Goal: Task Accomplishment & Management: Use online tool/utility

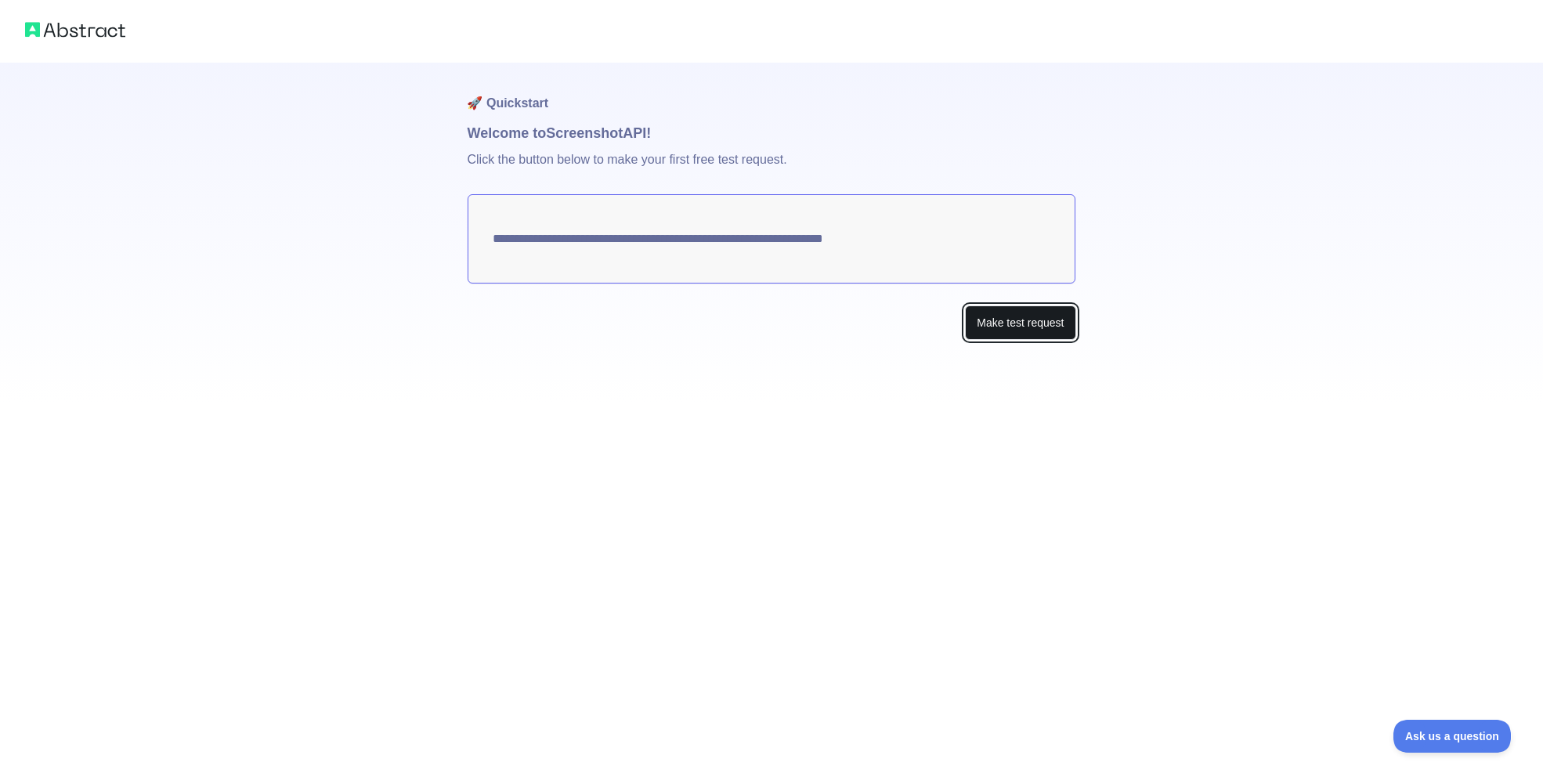
click at [1008, 315] on button "Make test request" at bounding box center [1021, 323] width 111 height 36
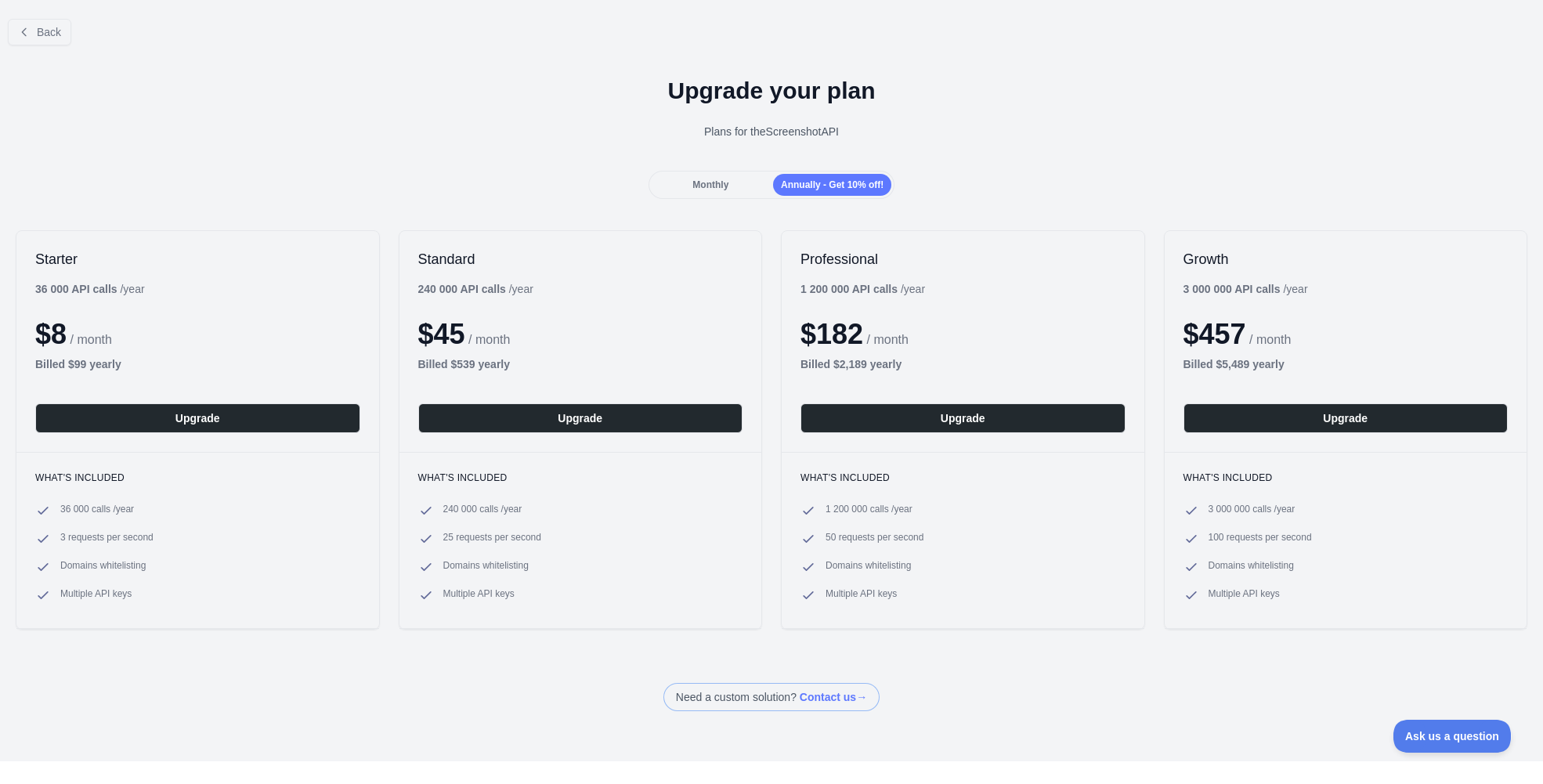
click at [731, 183] on div "Monthly" at bounding box center [711, 184] width 118 height 22
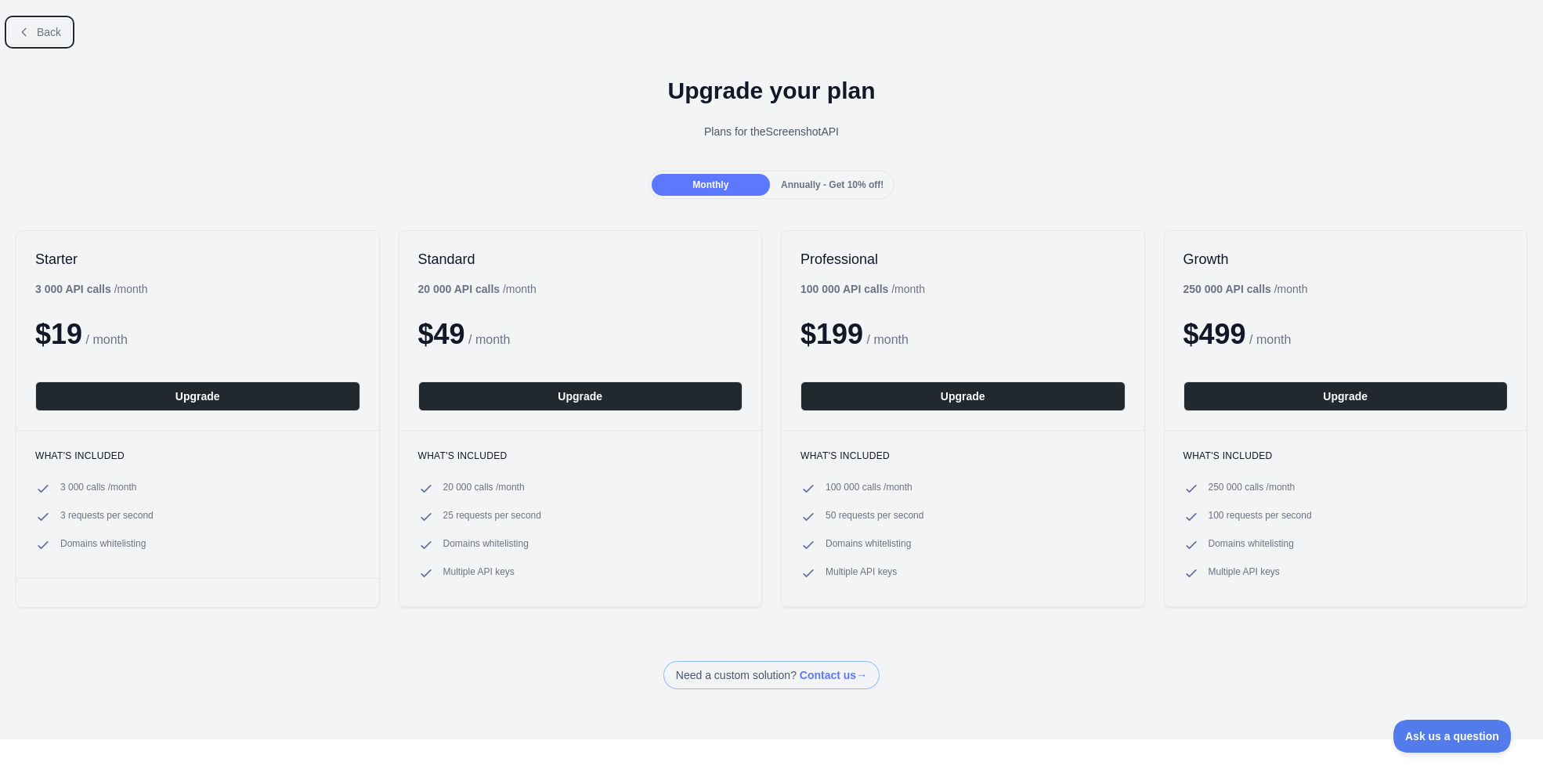
click at [59, 26] on button "Back" at bounding box center [39, 32] width 64 height 26
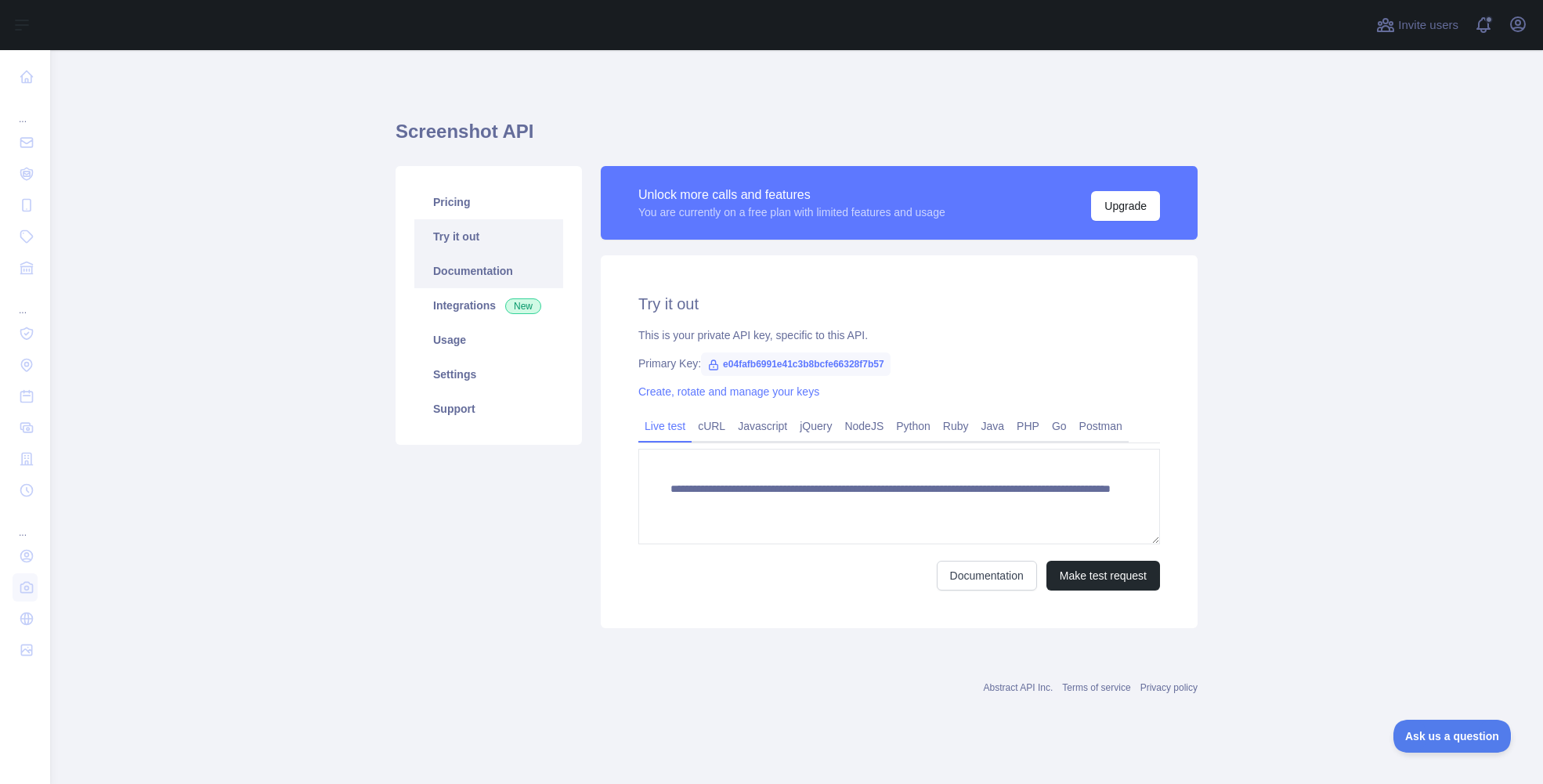
click at [471, 278] on link "Documentation" at bounding box center [488, 271] width 149 height 35
click at [433, 297] on link "Integrations New" at bounding box center [488, 306] width 149 height 35
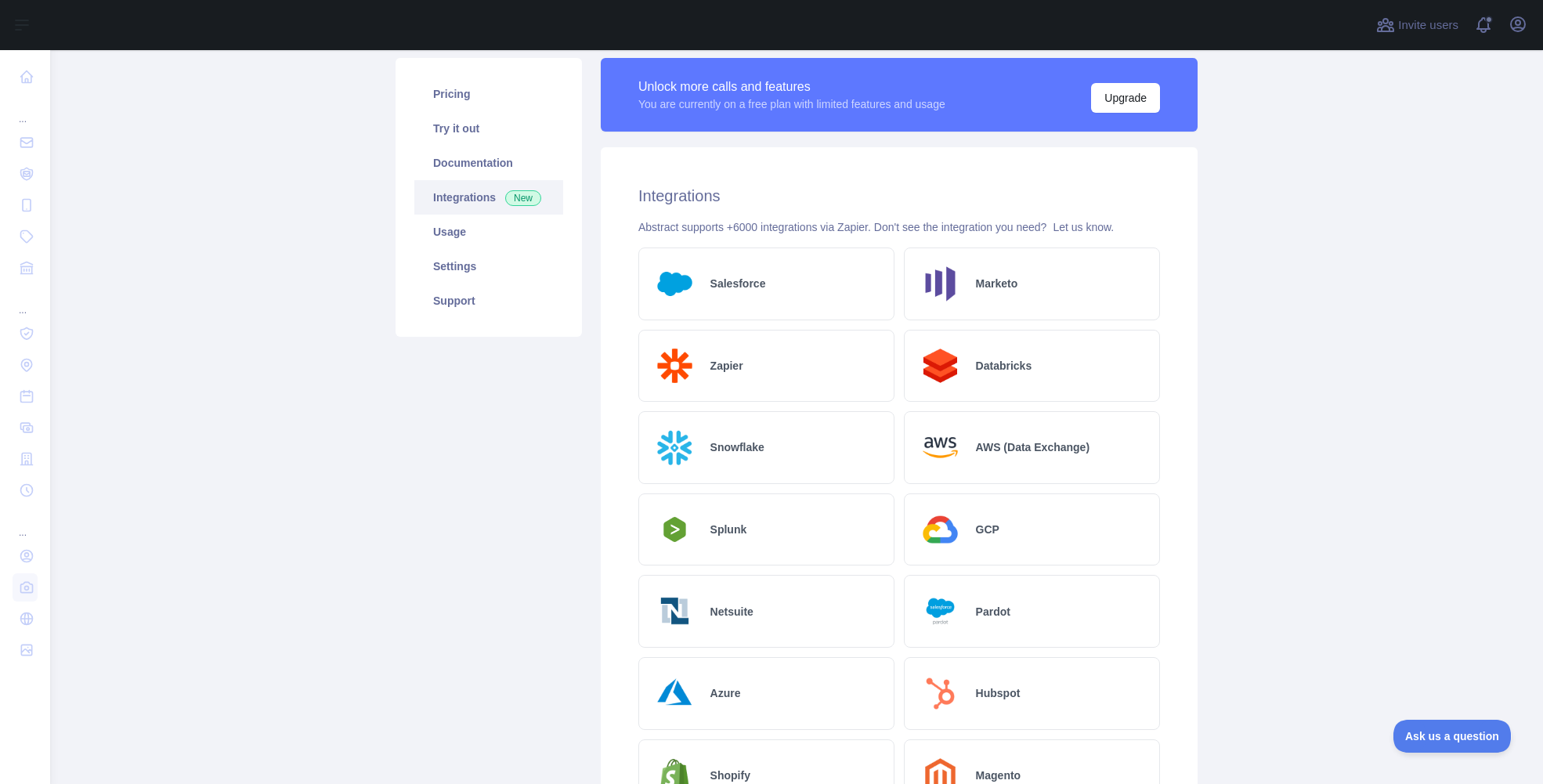
scroll to position [68, 0]
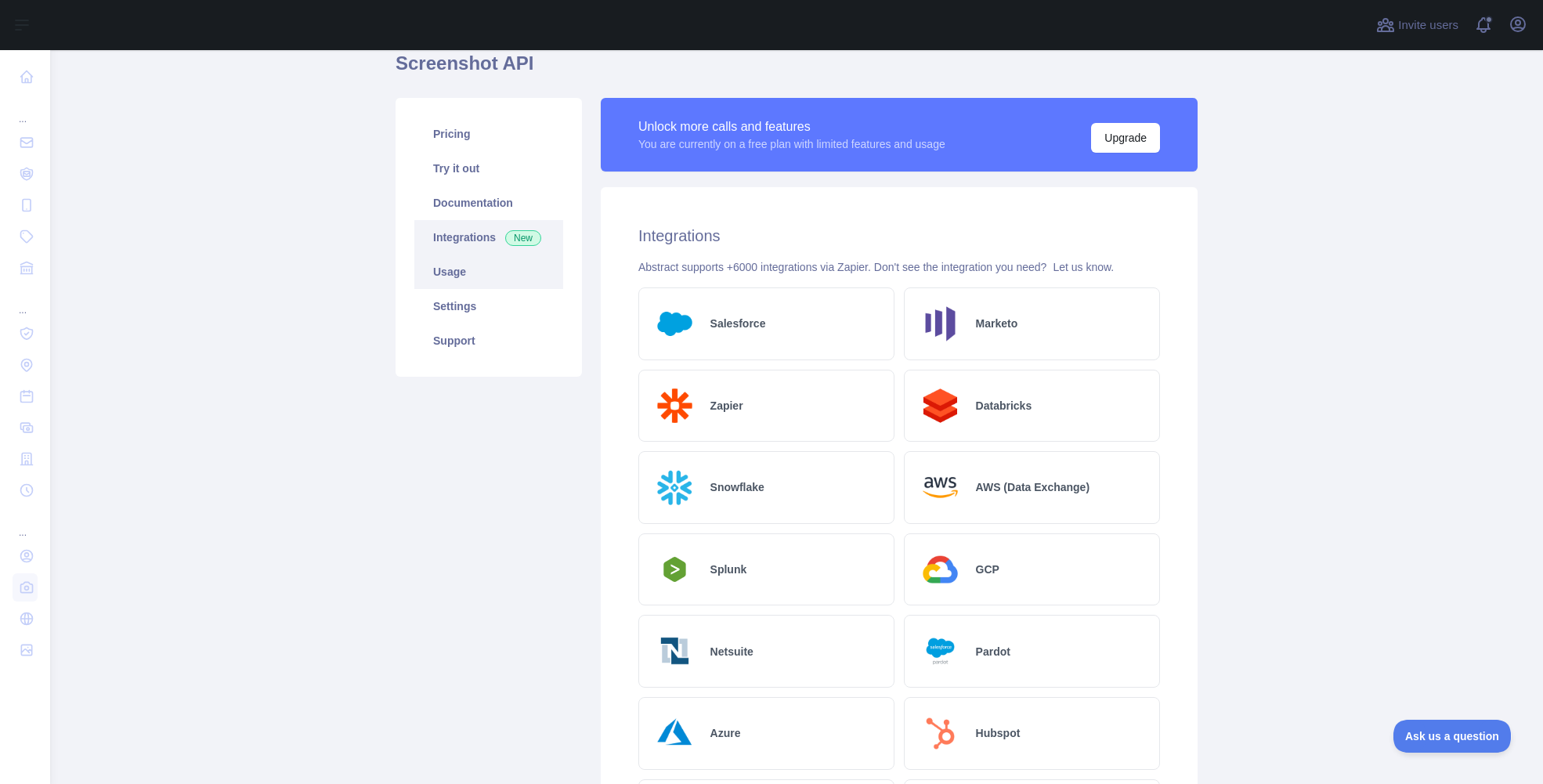
click at [479, 278] on link "Usage" at bounding box center [488, 272] width 149 height 35
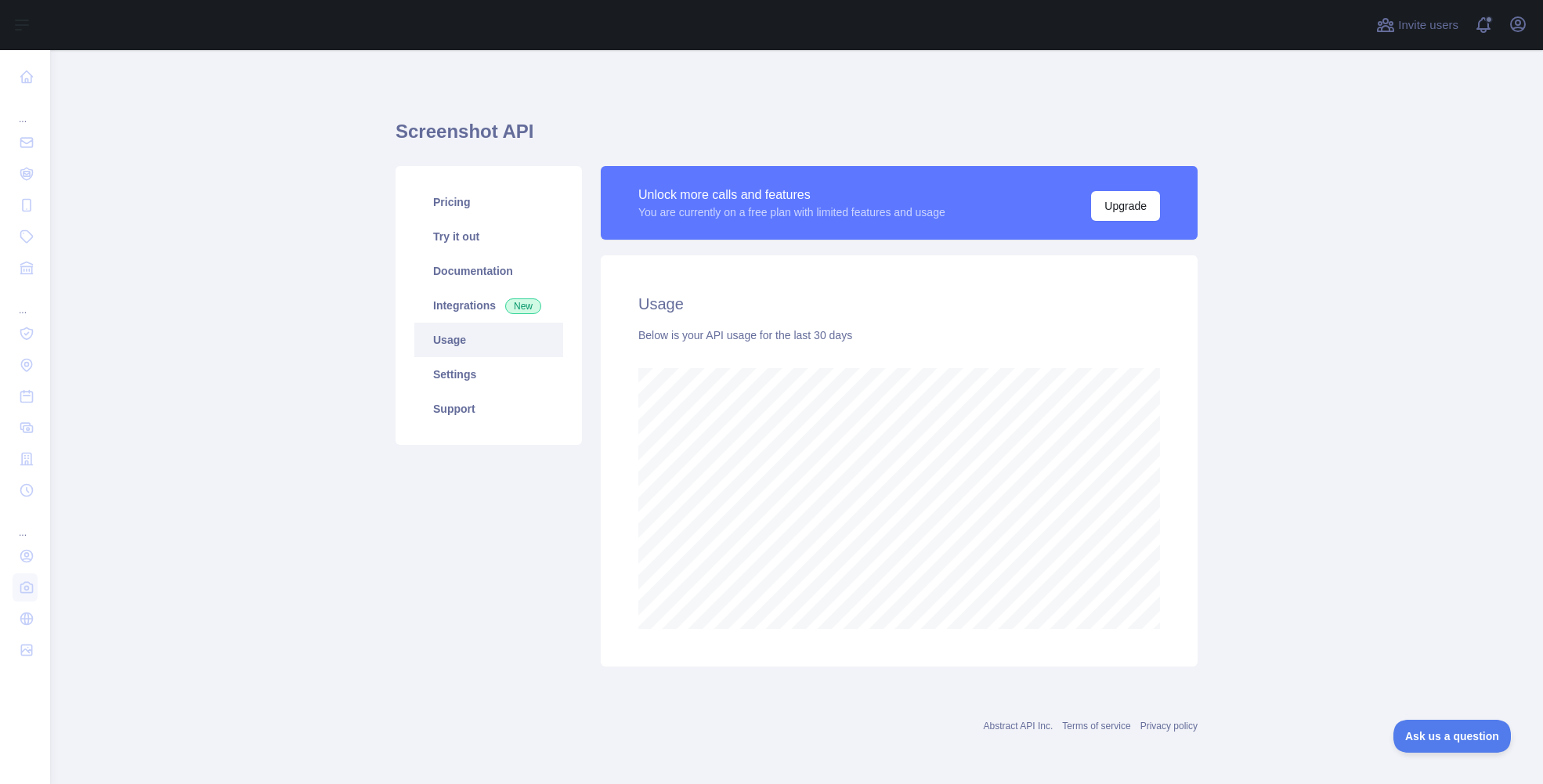
scroll to position [734, 1493]
click at [468, 373] on link "Settings" at bounding box center [488, 374] width 149 height 35
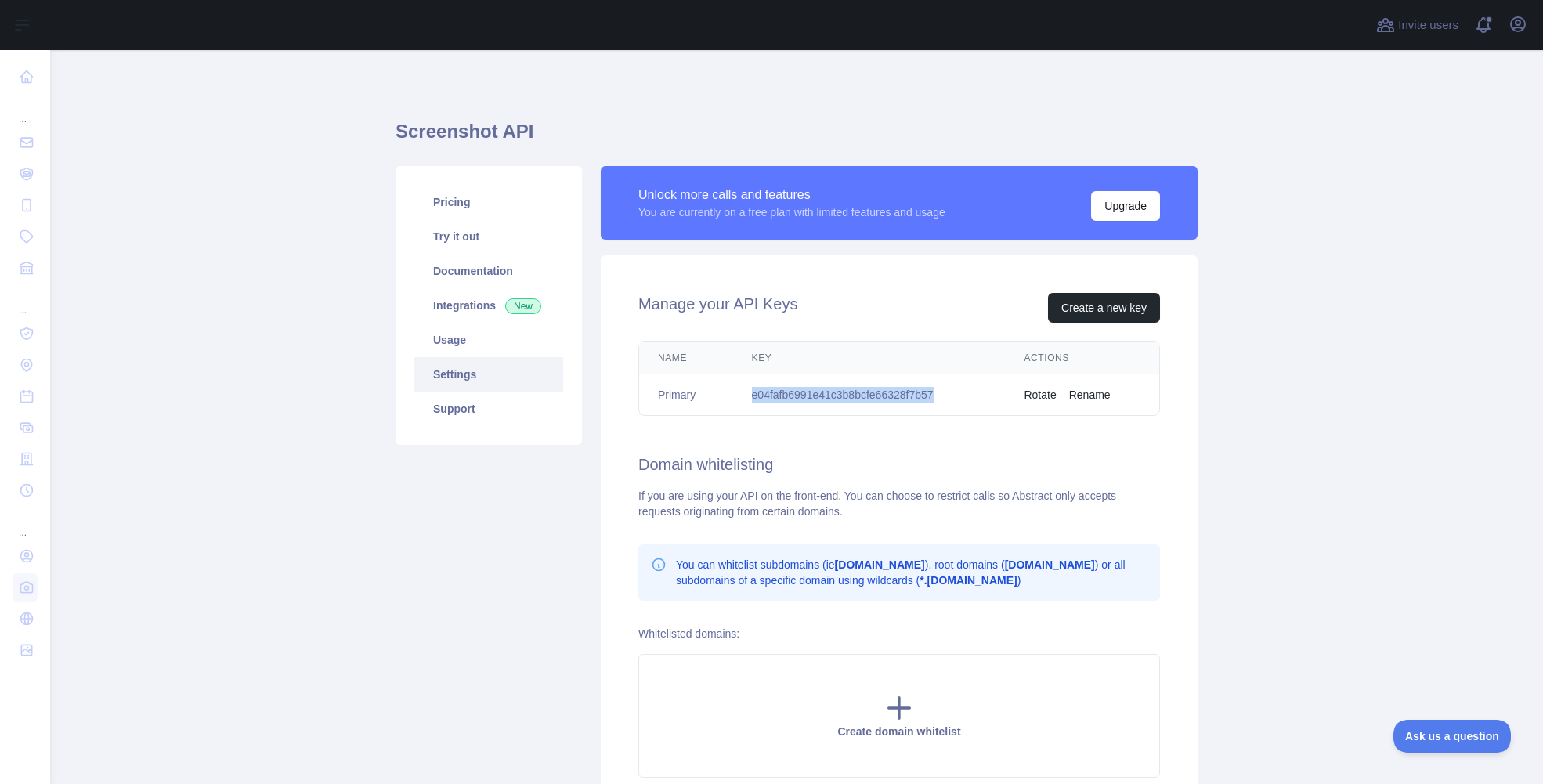
drag, startPoint x: 932, startPoint y: 394, endPoint x: 726, endPoint y: 394, distance: 206.0
click at [726, 394] on tr "Primary e04fafb6991e41c3b8bcfe66328f7b57 Rotate Rename" at bounding box center [898, 395] width 520 height 41
copy tr "e04fafb6991e41c3b8bcfe66328f7b57"
